Goal: Task Accomplishment & Management: Use online tool/utility

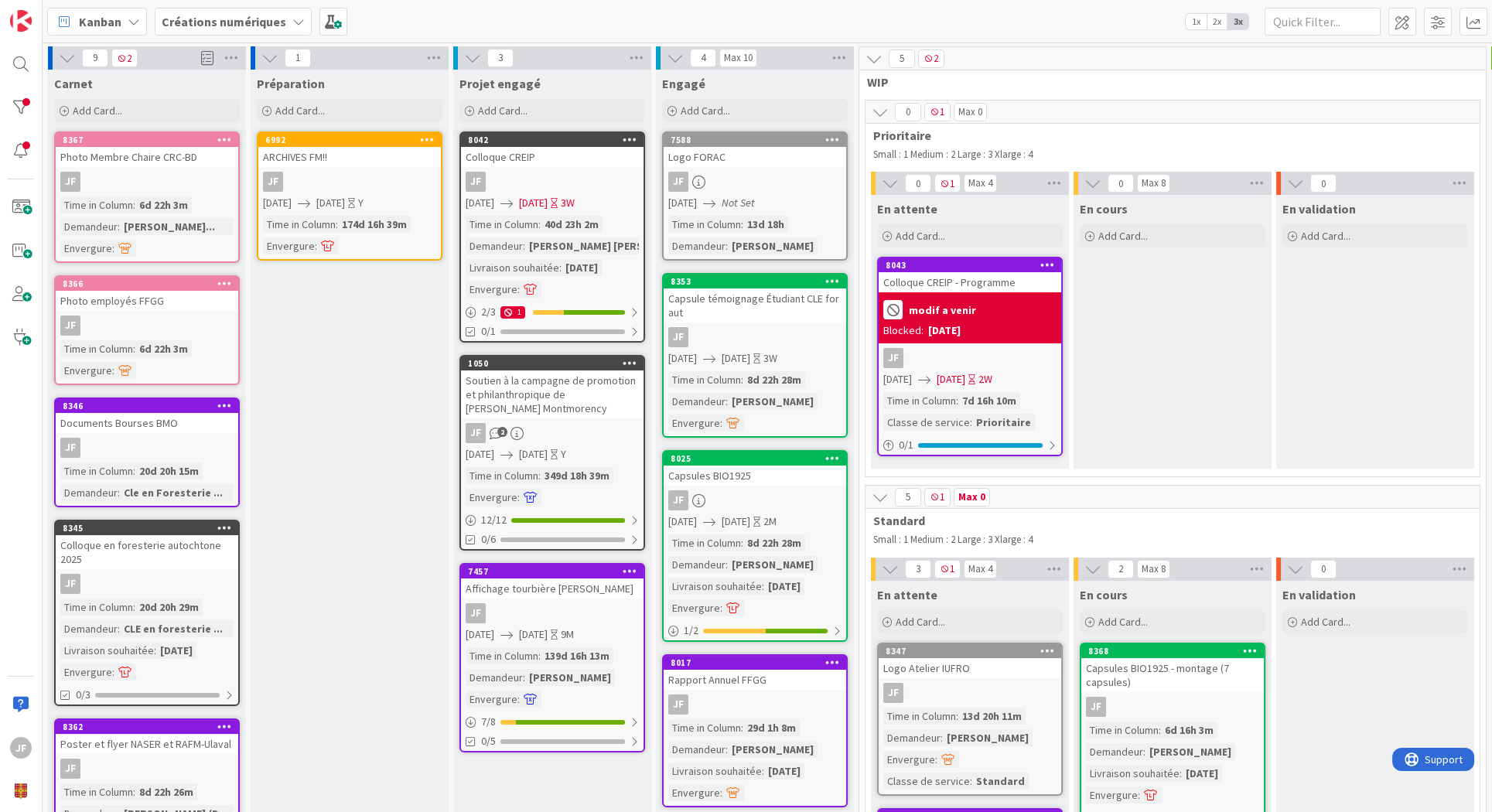
scroll to position [172, 0]
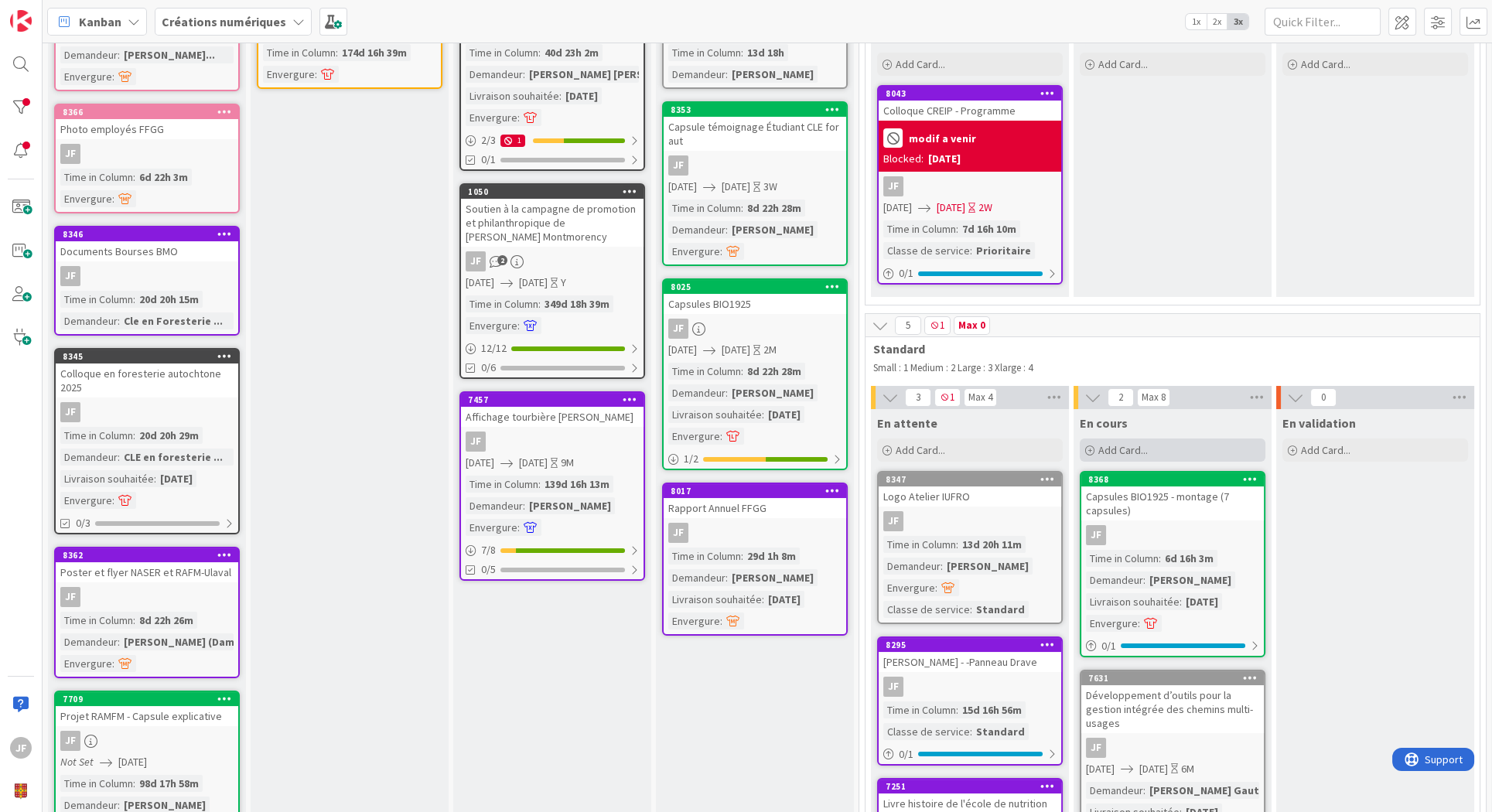
click at [1193, 440] on div "Add Card..." at bounding box center [1172, 450] width 186 height 23
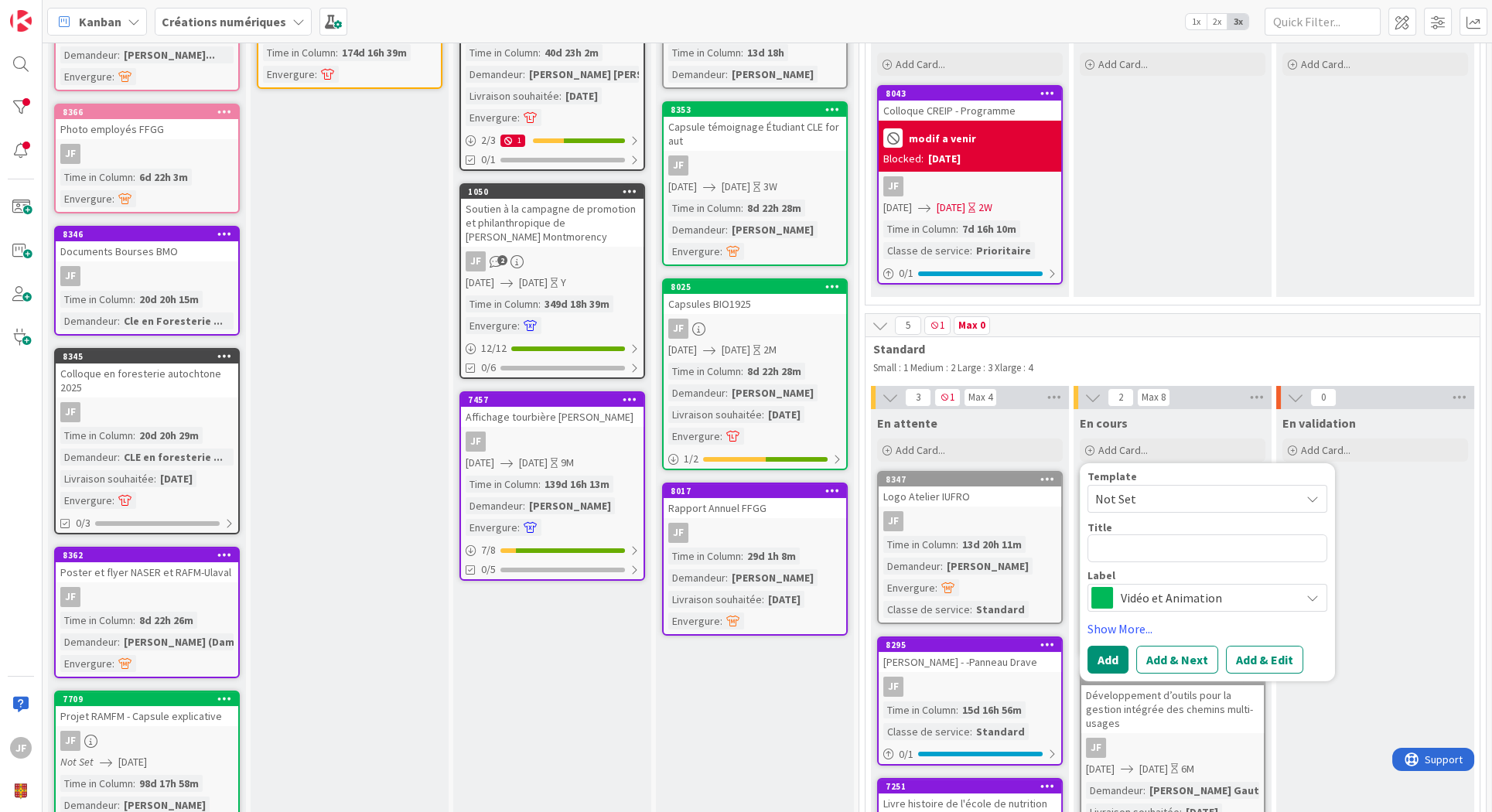
type textarea "x"
type textarea "P"
type textarea "x"
type textarea "Pr"
type textarea "x"
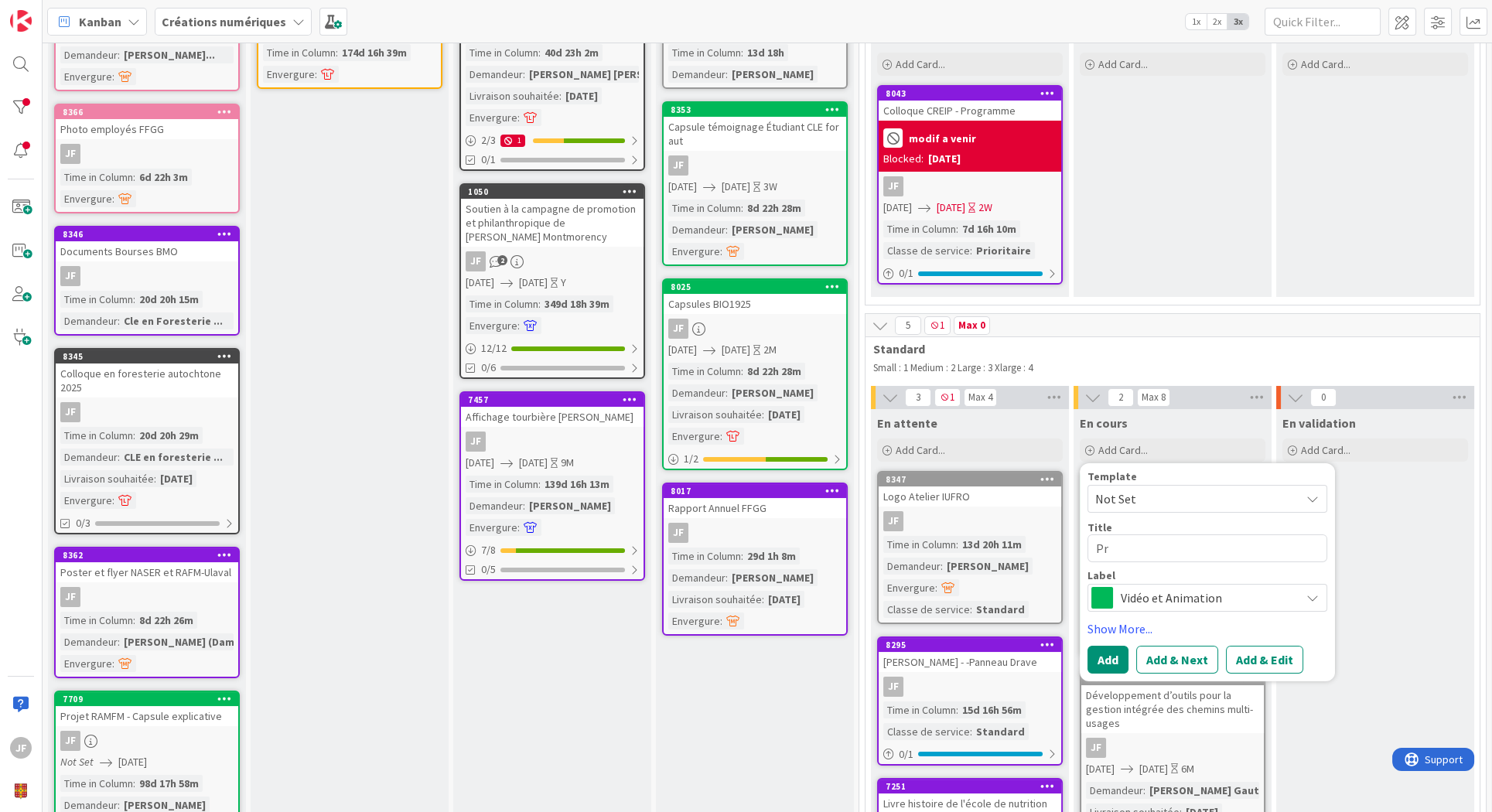
type textarea "Pri"
type textarea "x"
type textarea "Pris"
type textarea "x"
type textarea "Prise"
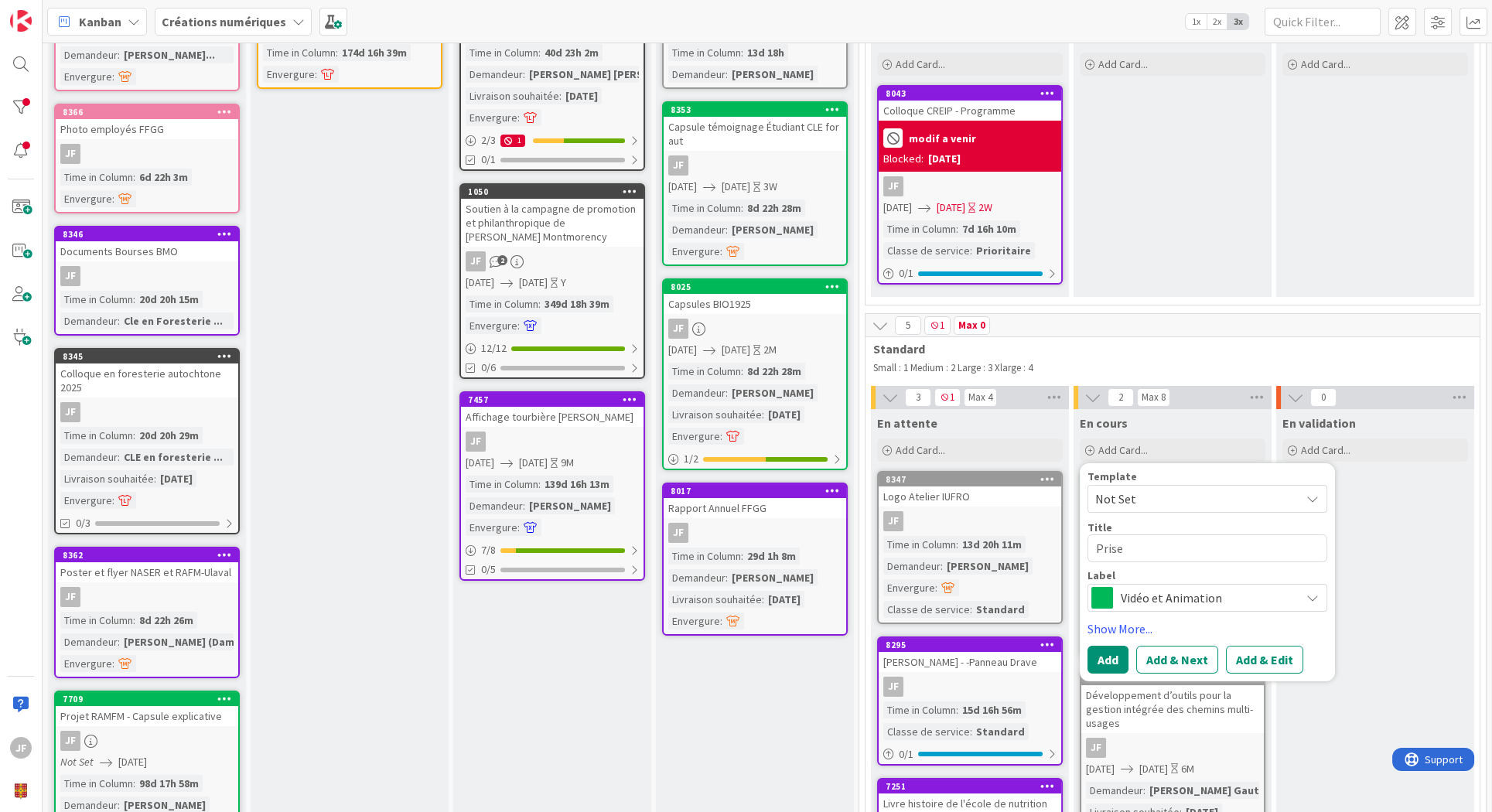
type textarea "x"
type textarea "Prise"
type textarea "x"
type textarea "Prise p"
type textarea "x"
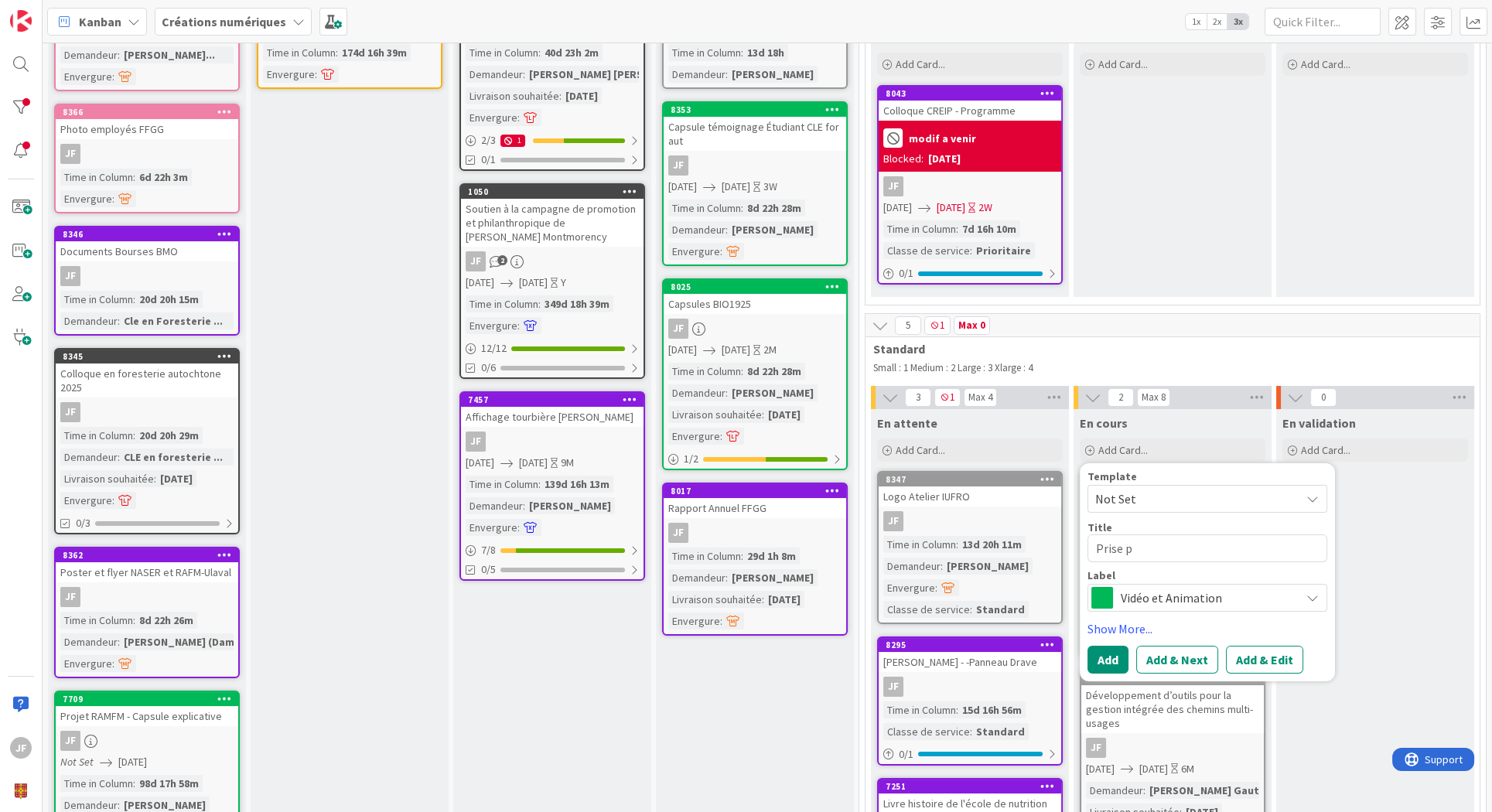
type textarea "Prise ph"
type textarea "x"
type textarea "Prise pho"
type textarea "x"
type textarea "Prise phot"
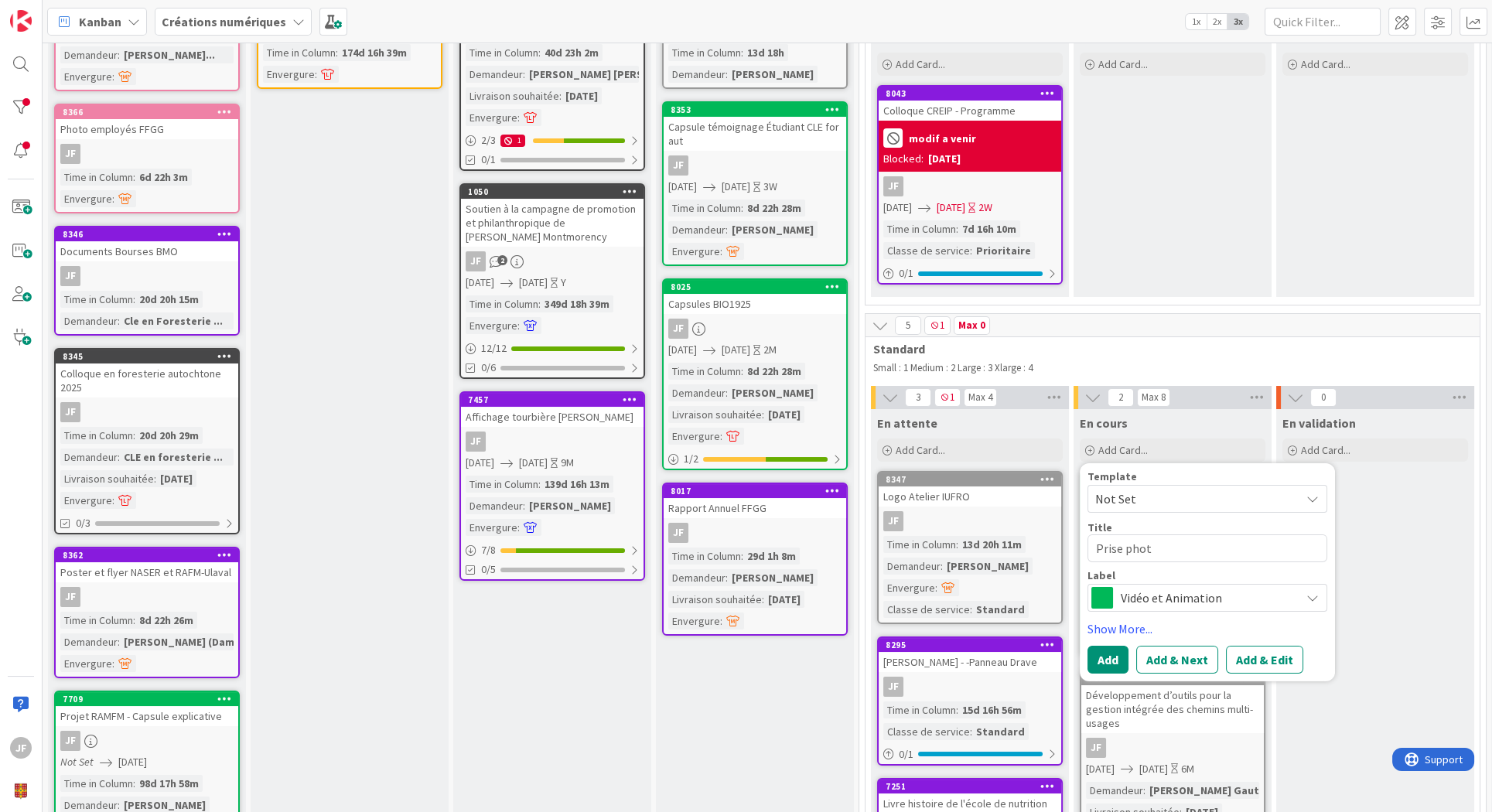
type textarea "x"
type textarea "Prise photo"
type textarea "x"
type textarea "Prise photo"
type textarea "x"
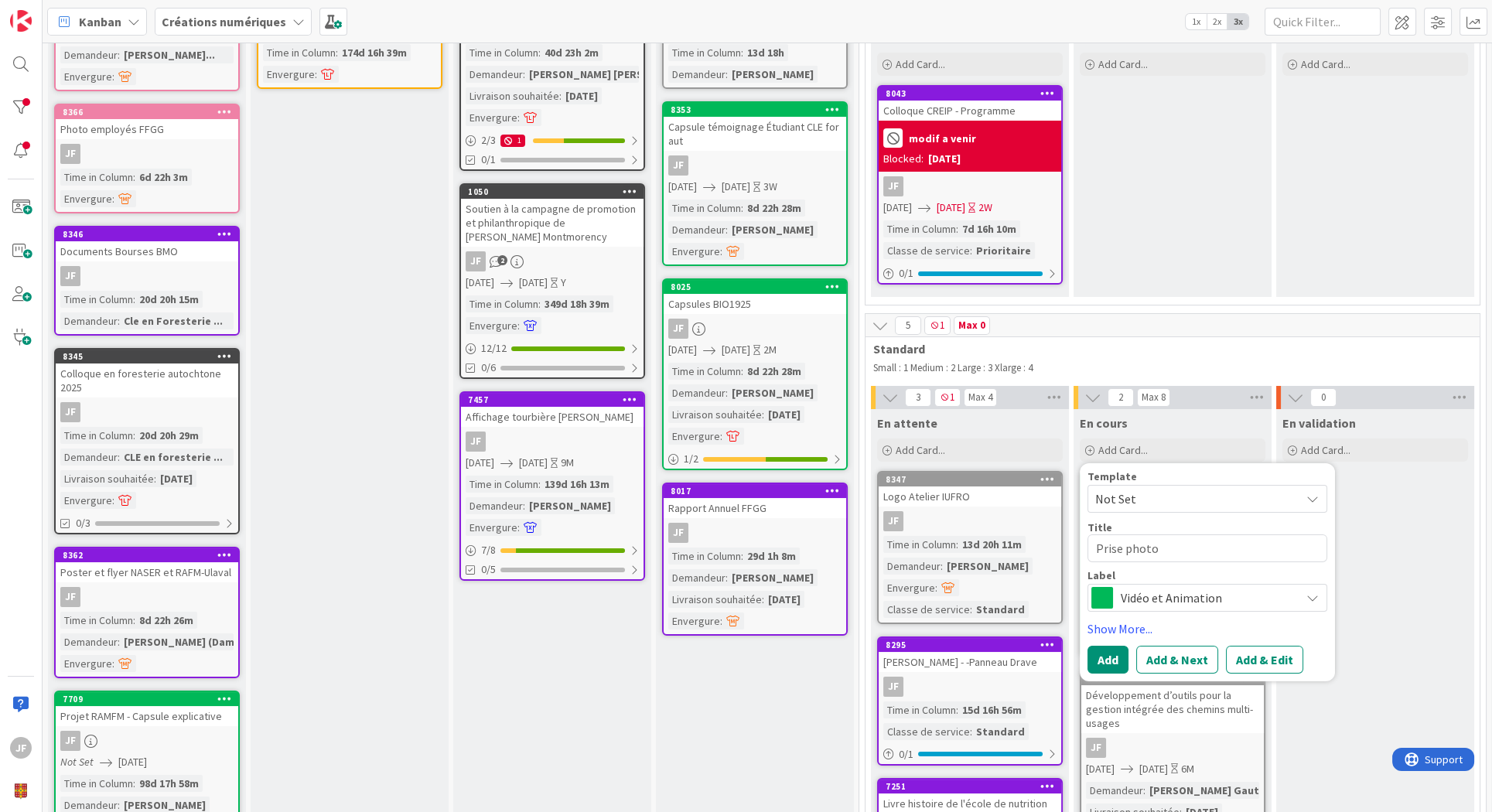
type textarea "Prise photo n"
type textarea "x"
type textarea "Prise photo no"
type textarea "x"
type textarea "Prise photo nou"
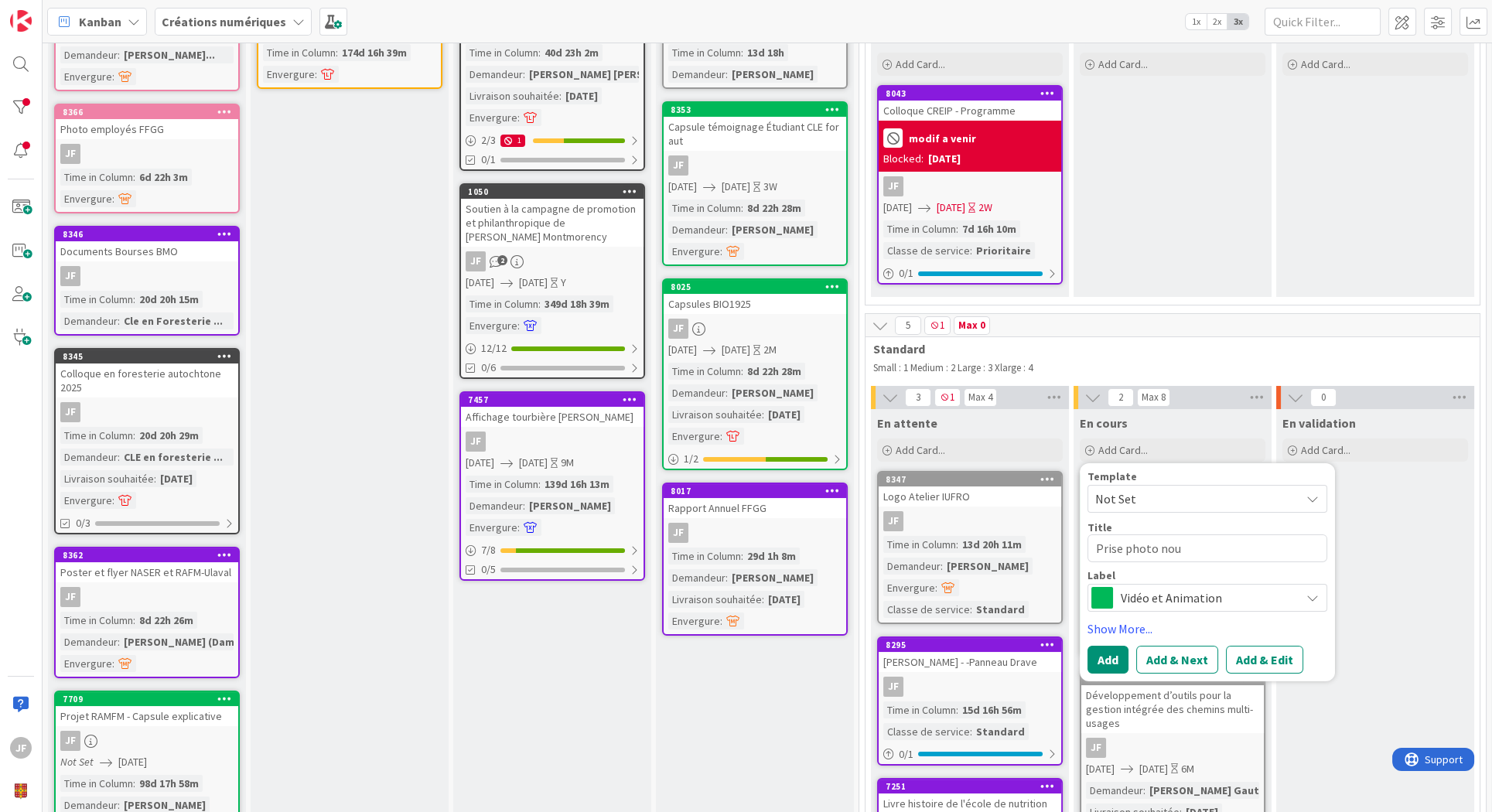
type textarea "x"
type textarea "Prise photo nouv"
type textarea "x"
type textarea "Prise photo nouve"
type textarea "x"
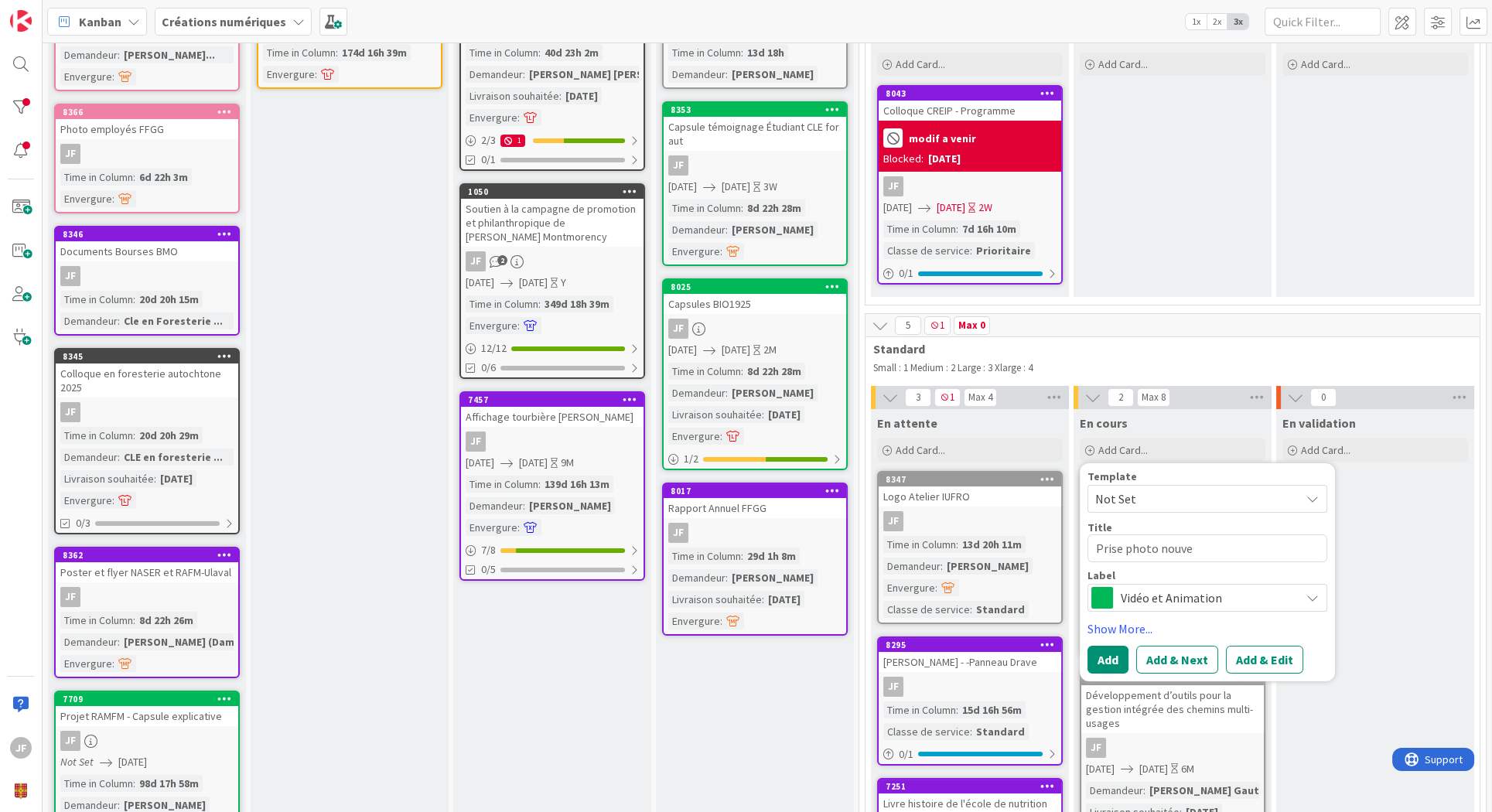
type textarea "Prise photo nouvea"
type textarea "x"
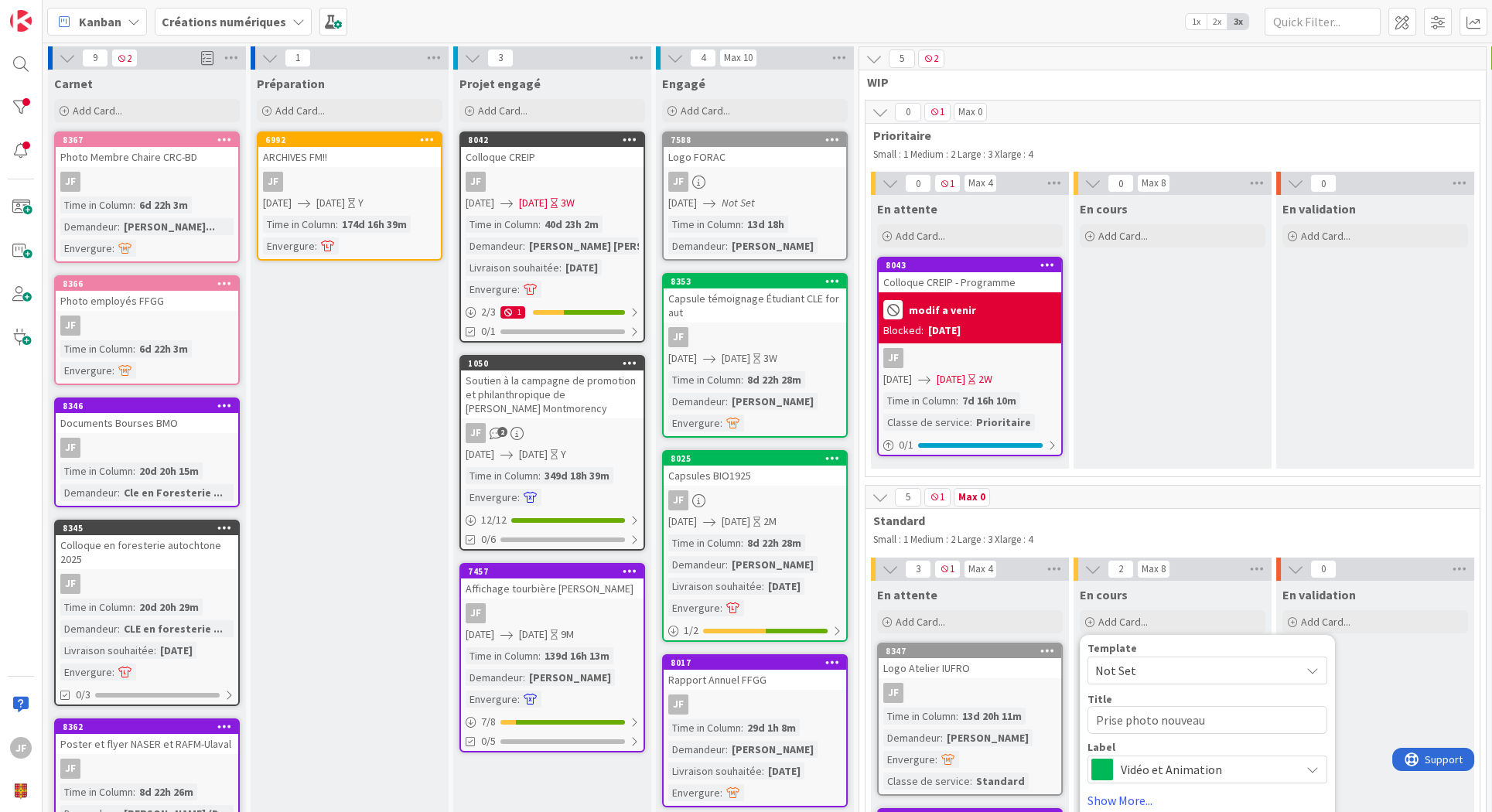
scroll to position [86, 0]
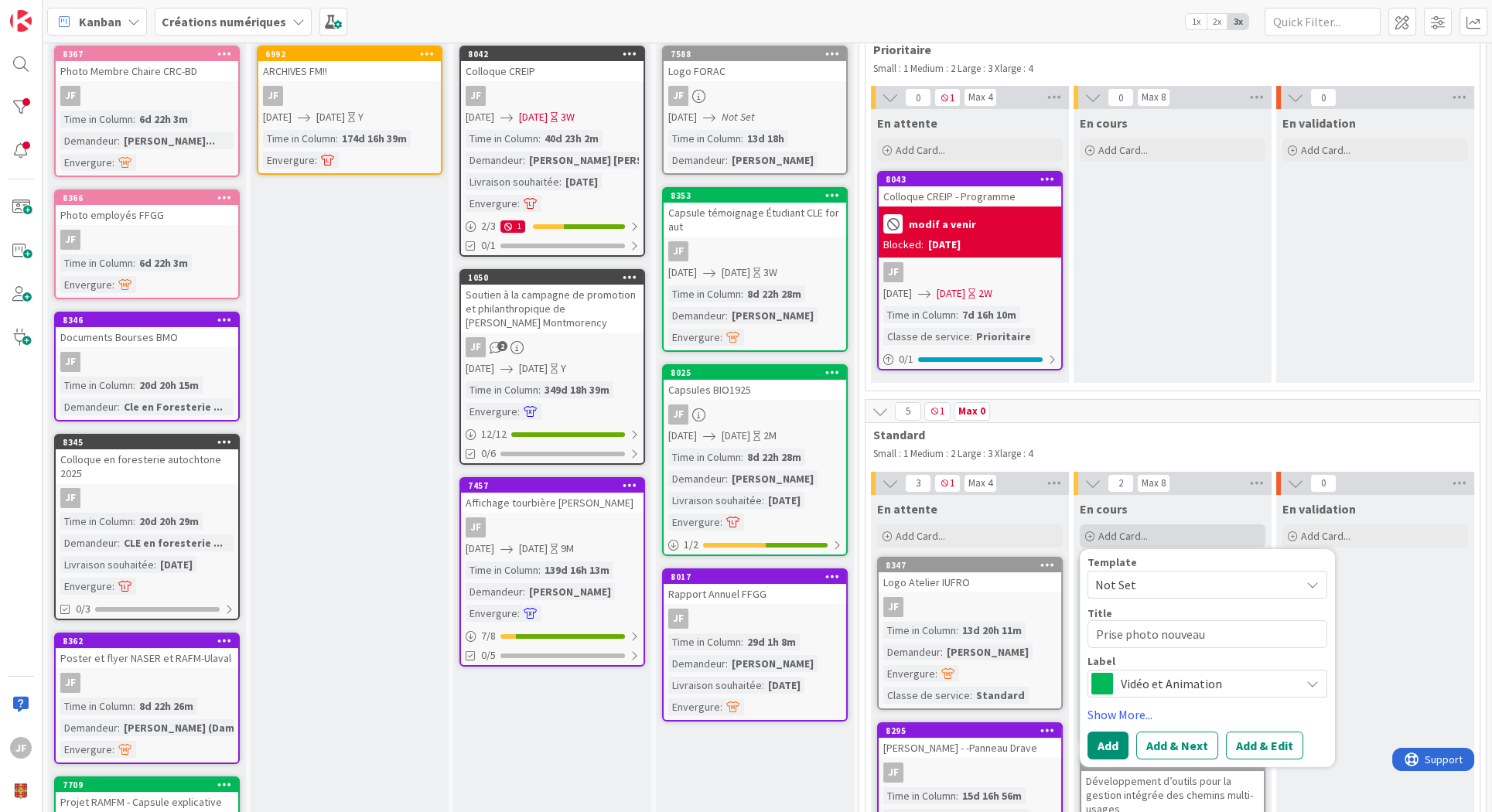
type textarea "Prise photo nouveau"
click at [1189, 525] on div "Add Card..." at bounding box center [1172, 536] width 186 height 23
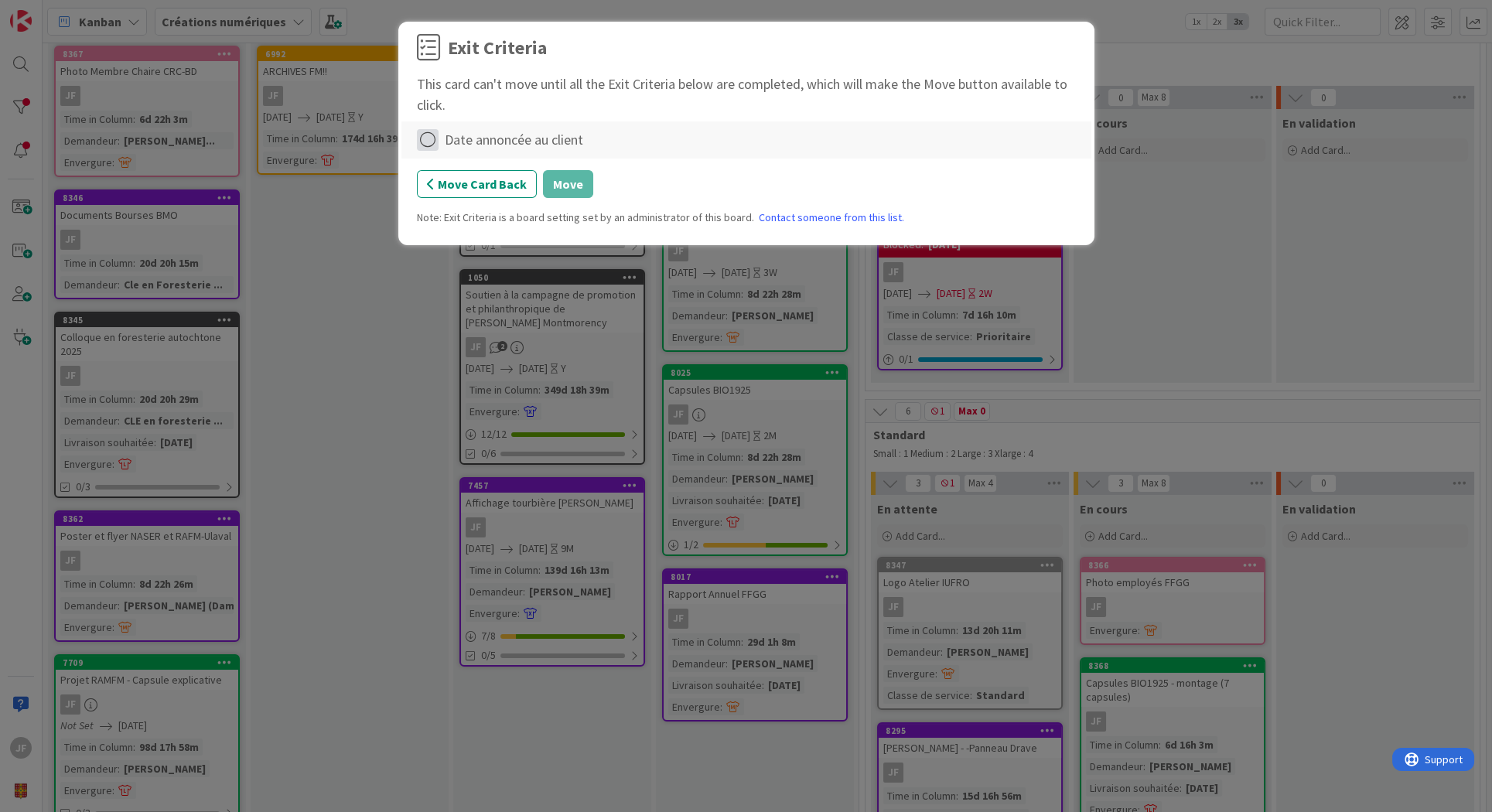
click at [429, 140] on icon at bounding box center [427, 139] width 21 height 21
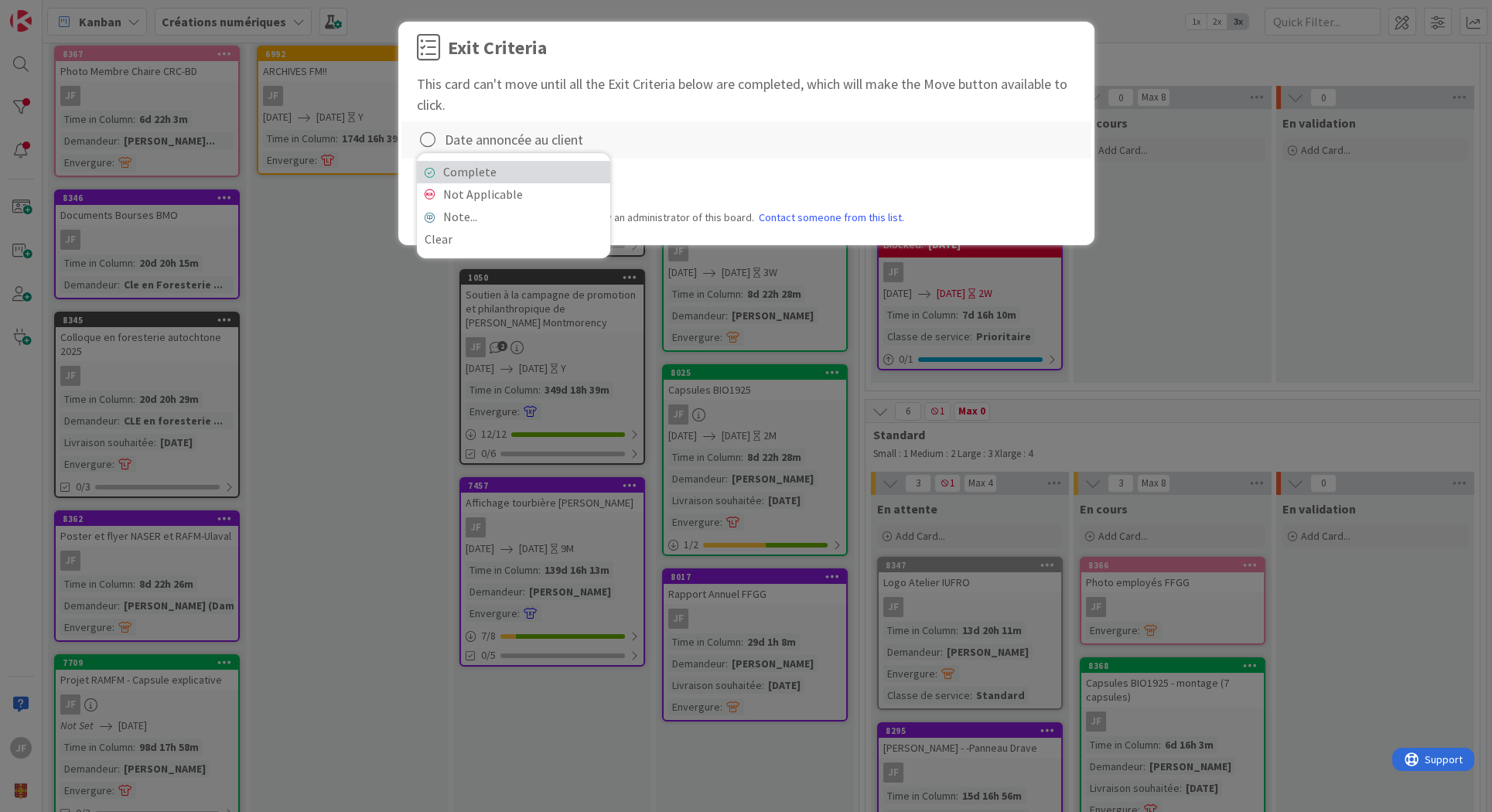
click at [472, 169] on link "Complete" at bounding box center [513, 172] width 193 height 22
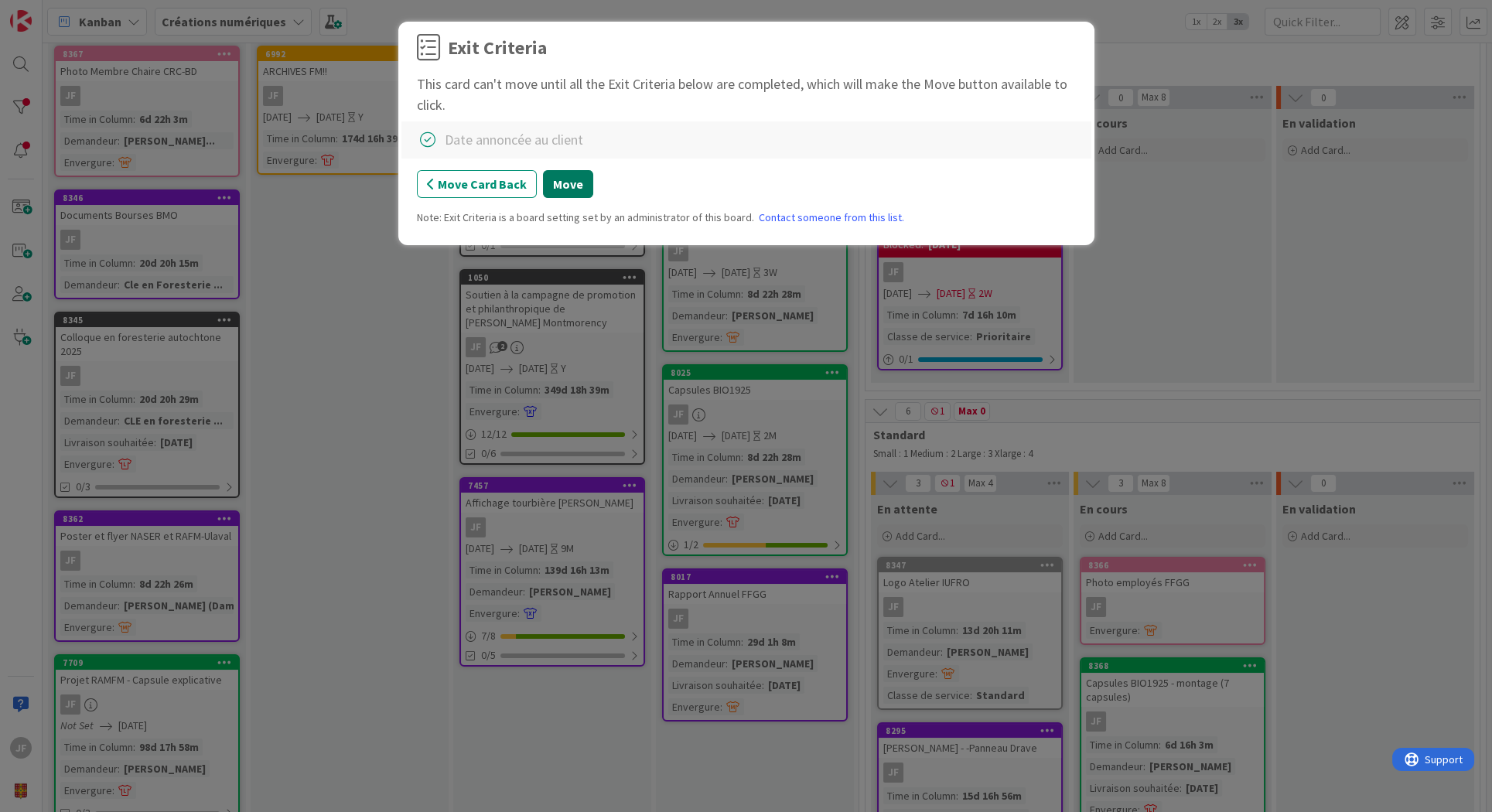
click at [573, 178] on button "Move" at bounding box center [568, 184] width 50 height 28
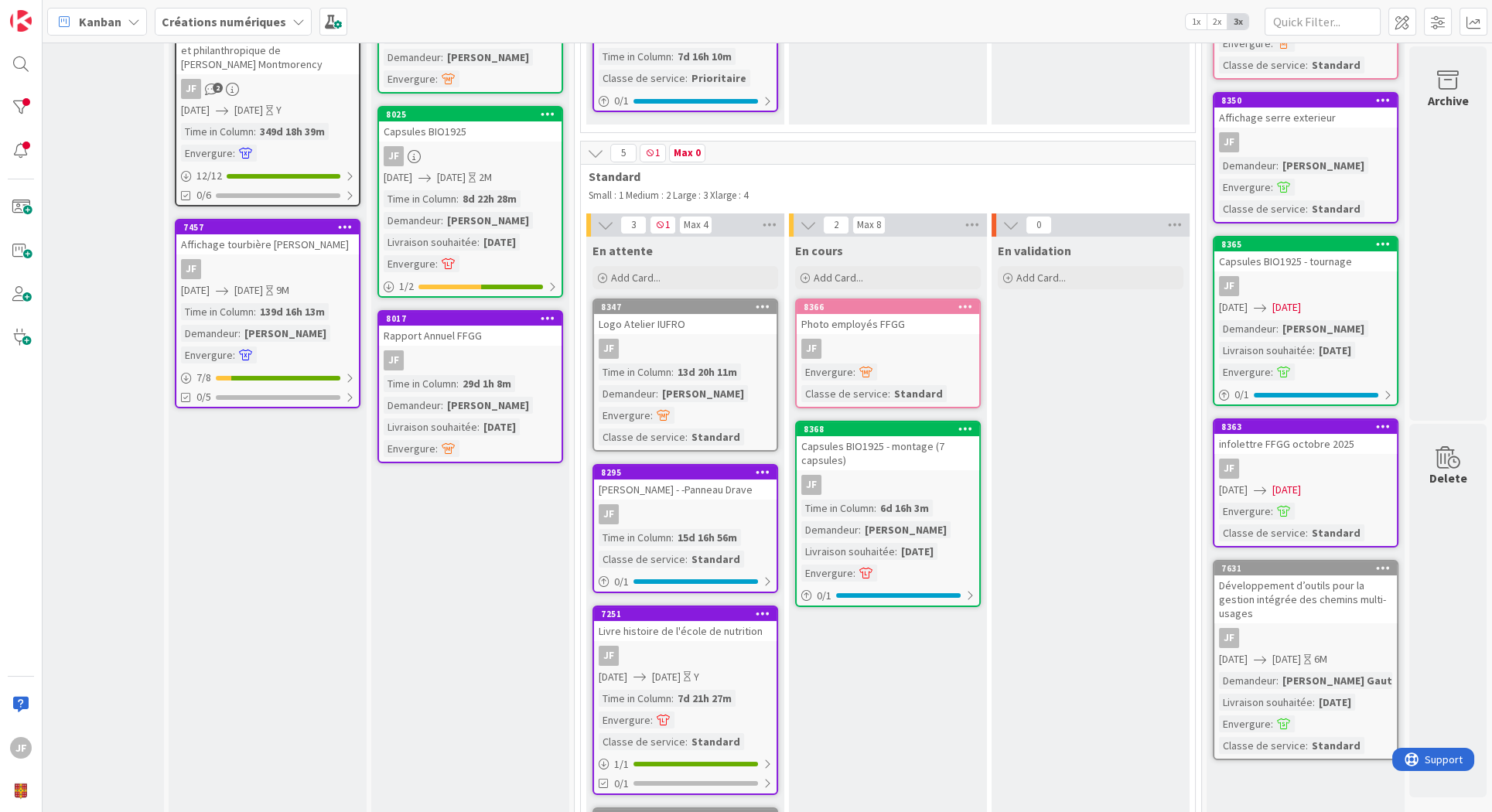
scroll to position [86, 296]
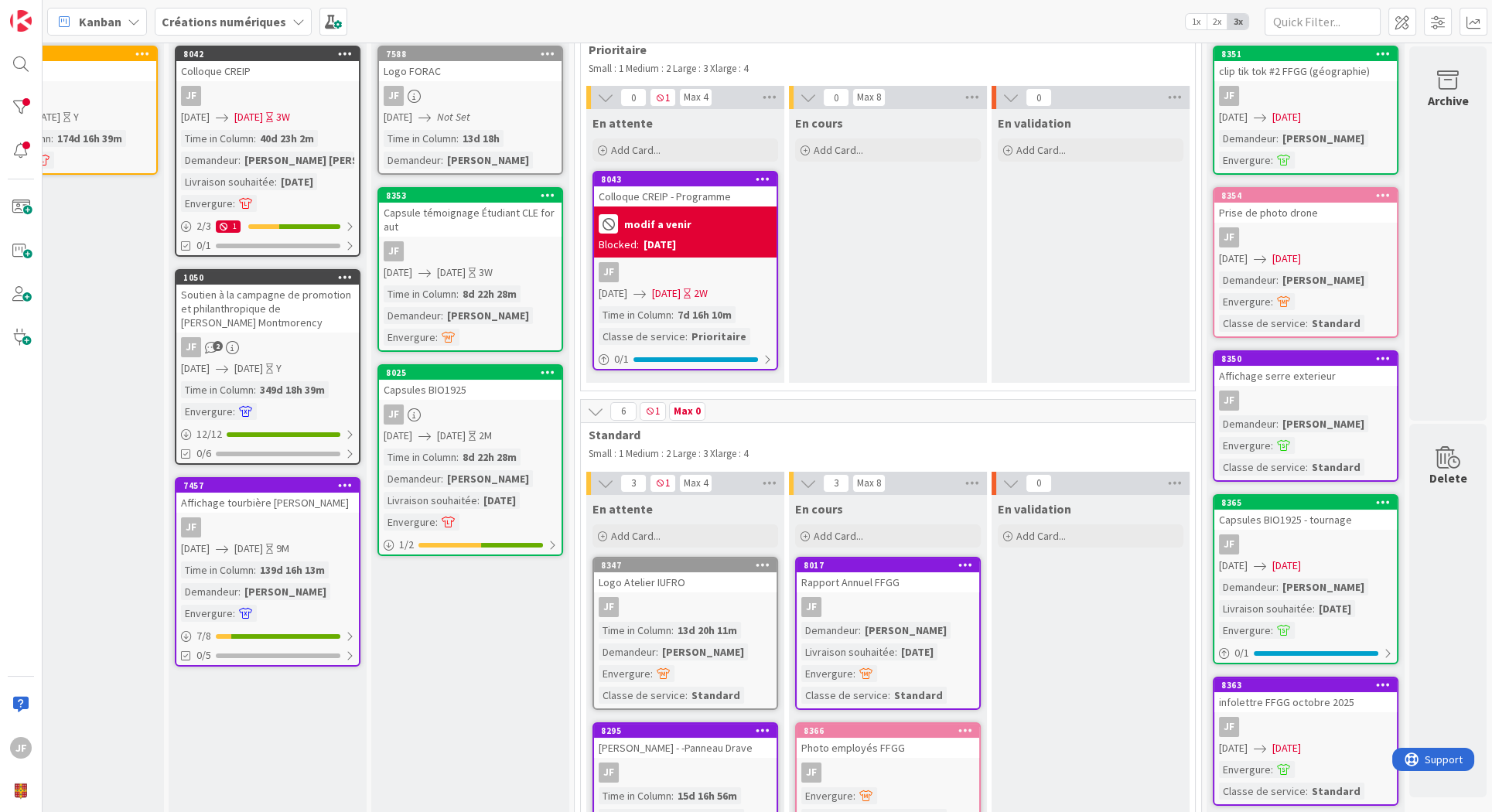
click at [676, 239] on div "[DATE]" at bounding box center [659, 244] width 32 height 17
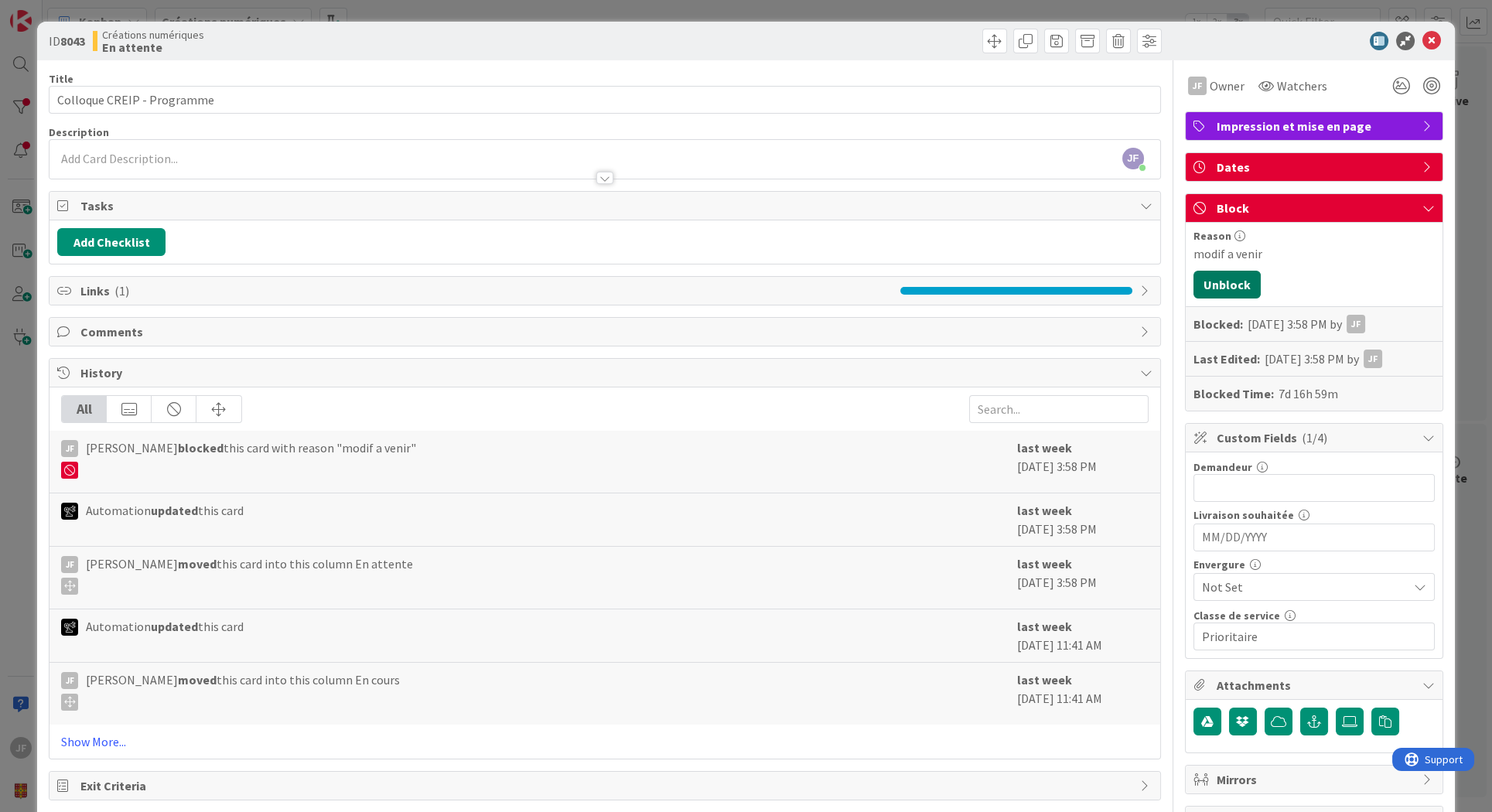
click at [1212, 274] on button "Unblock" at bounding box center [1227, 284] width 67 height 28
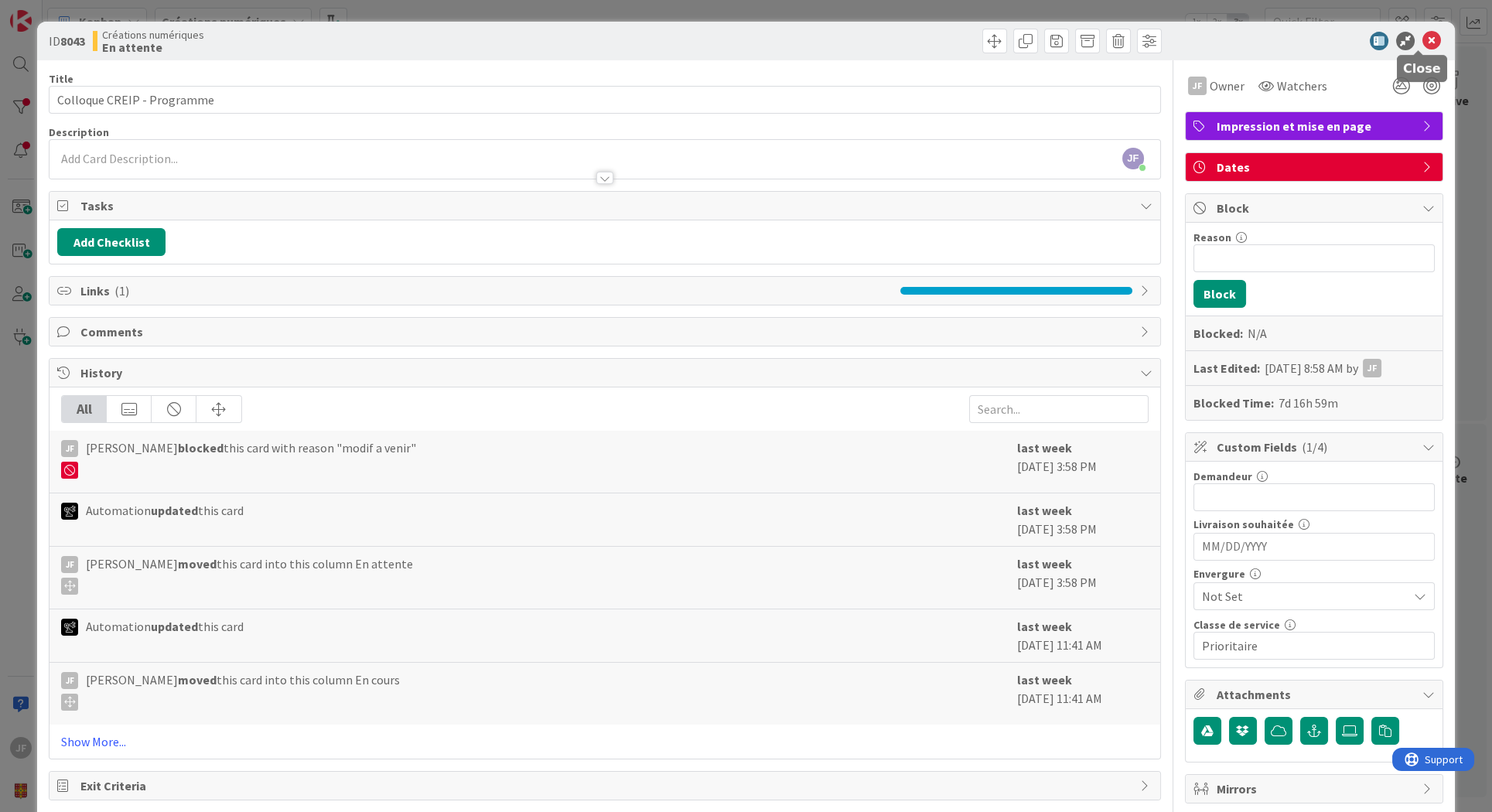
click at [1422, 39] on icon at bounding box center [1431, 41] width 19 height 19
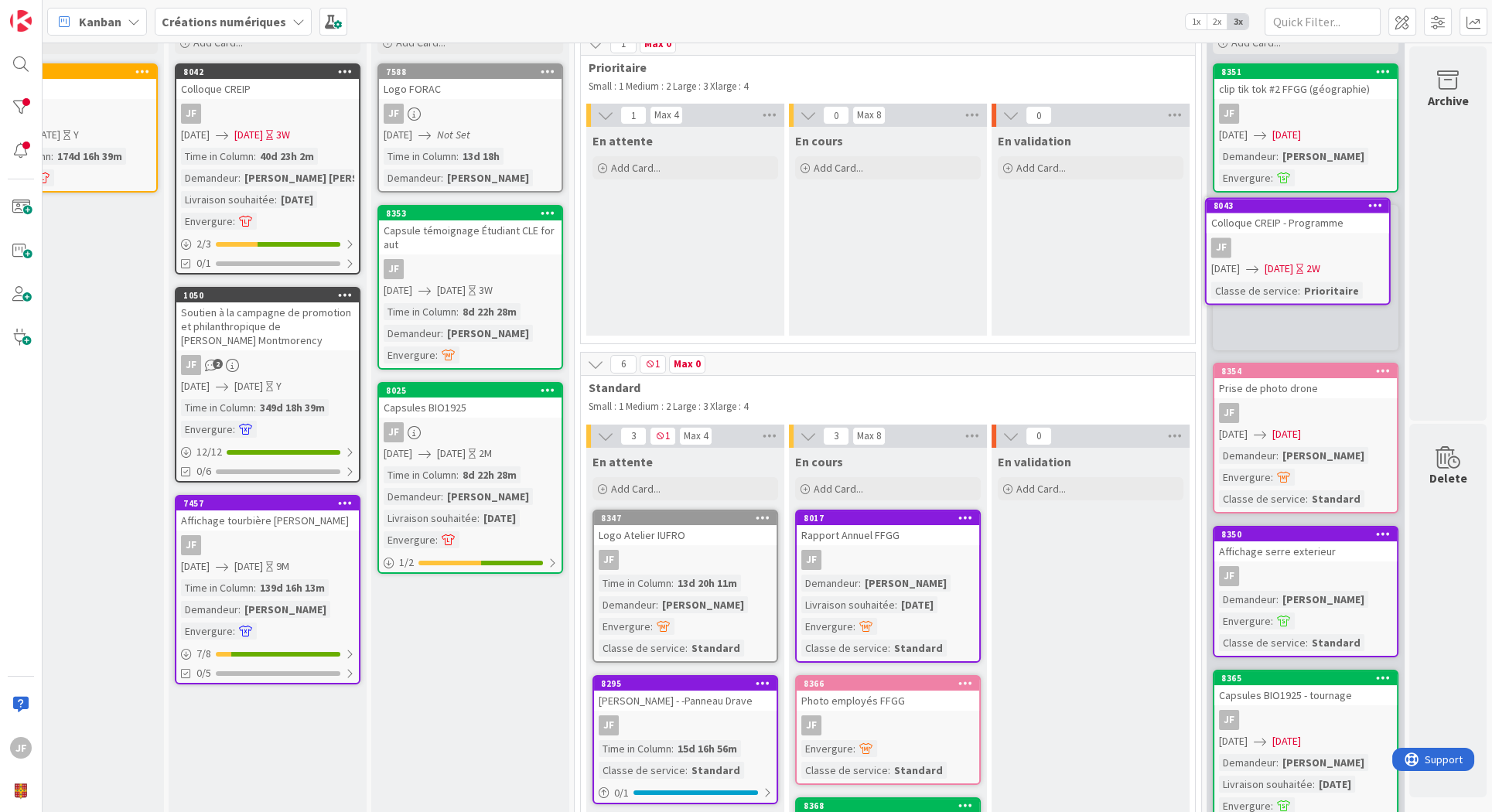
scroll to position [66, 296]
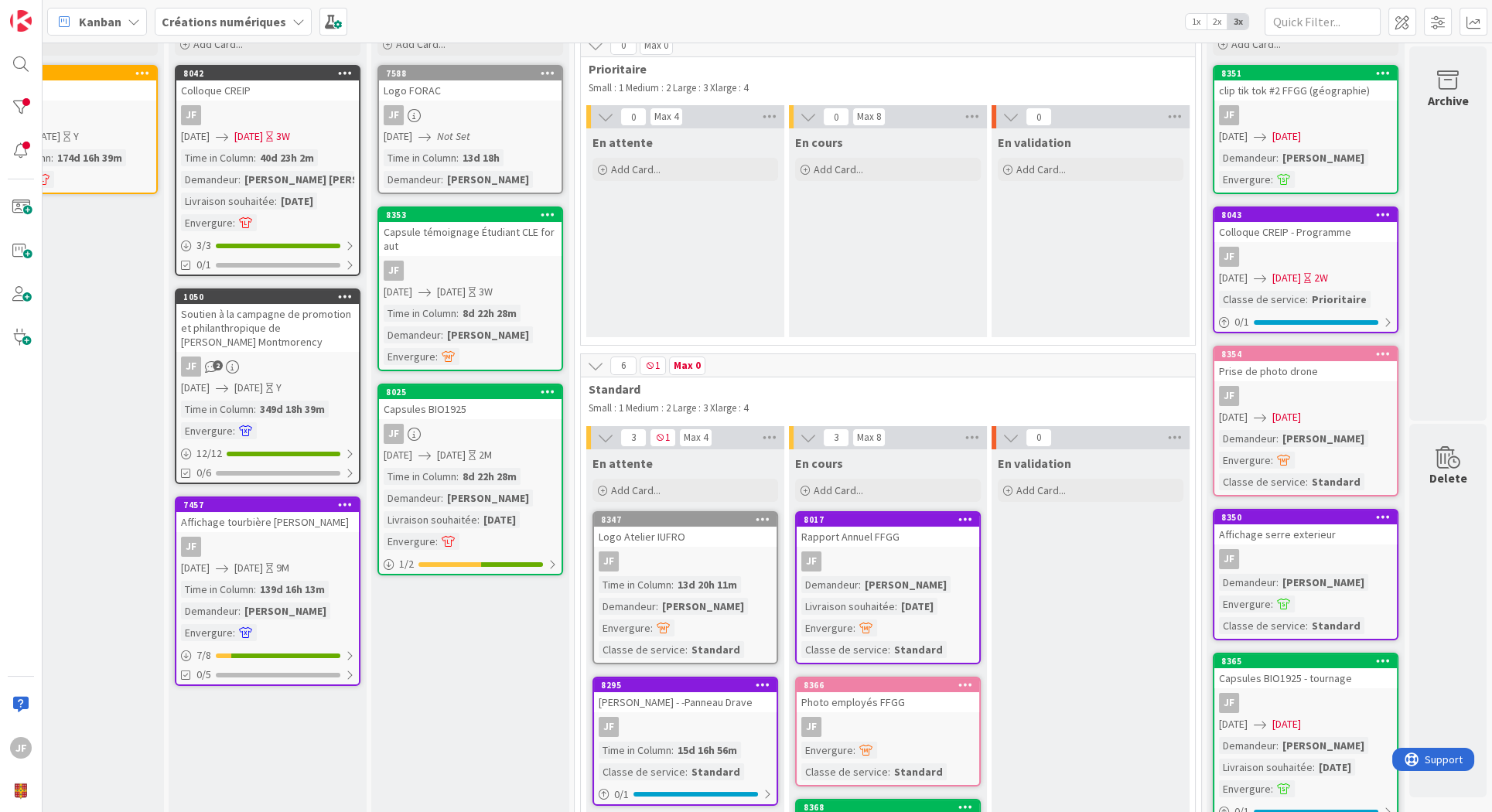
type textarea "x"
